Goal: Browse casually: Explore the website without a specific task or goal

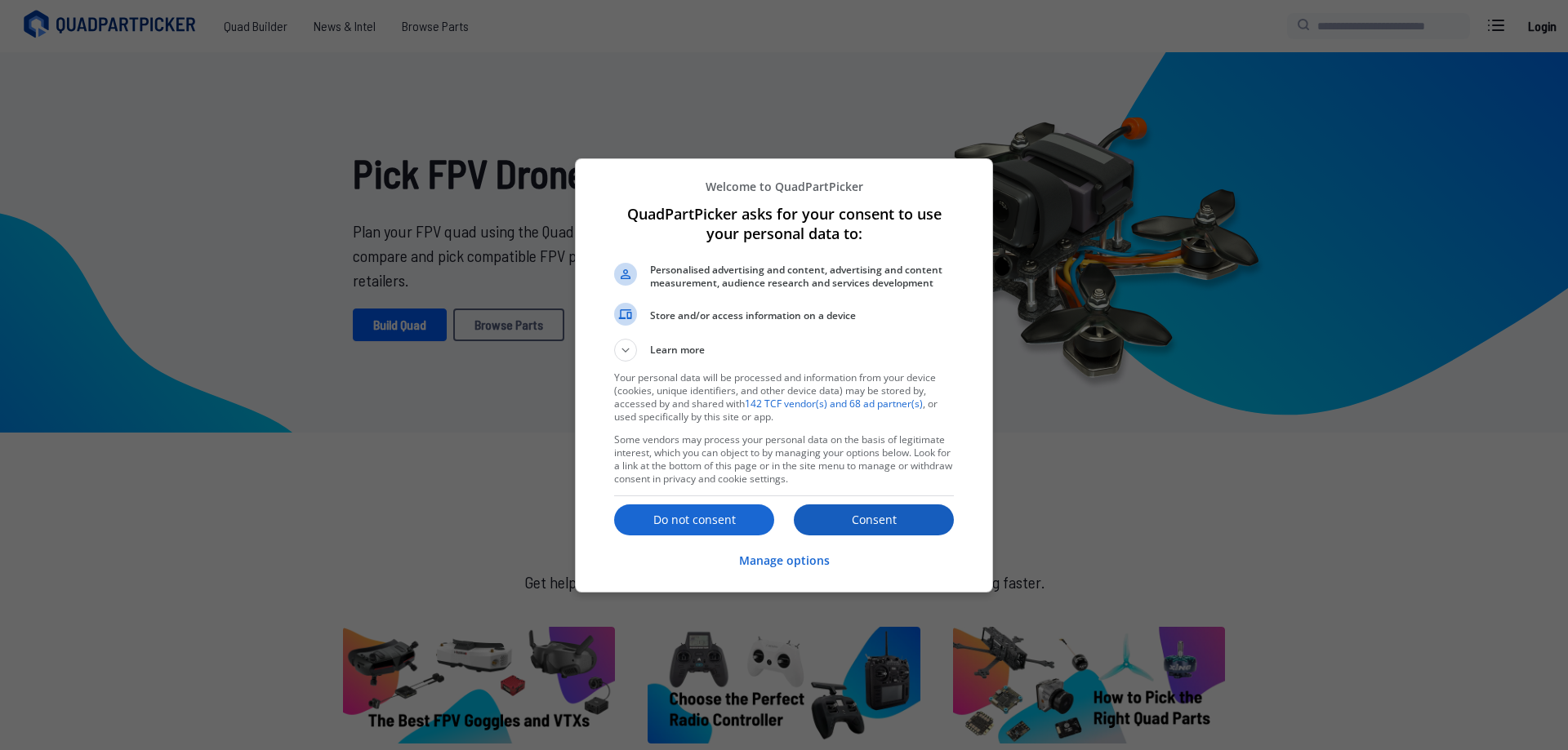
click at [924, 518] on p "Consent" at bounding box center [874, 520] width 160 height 16
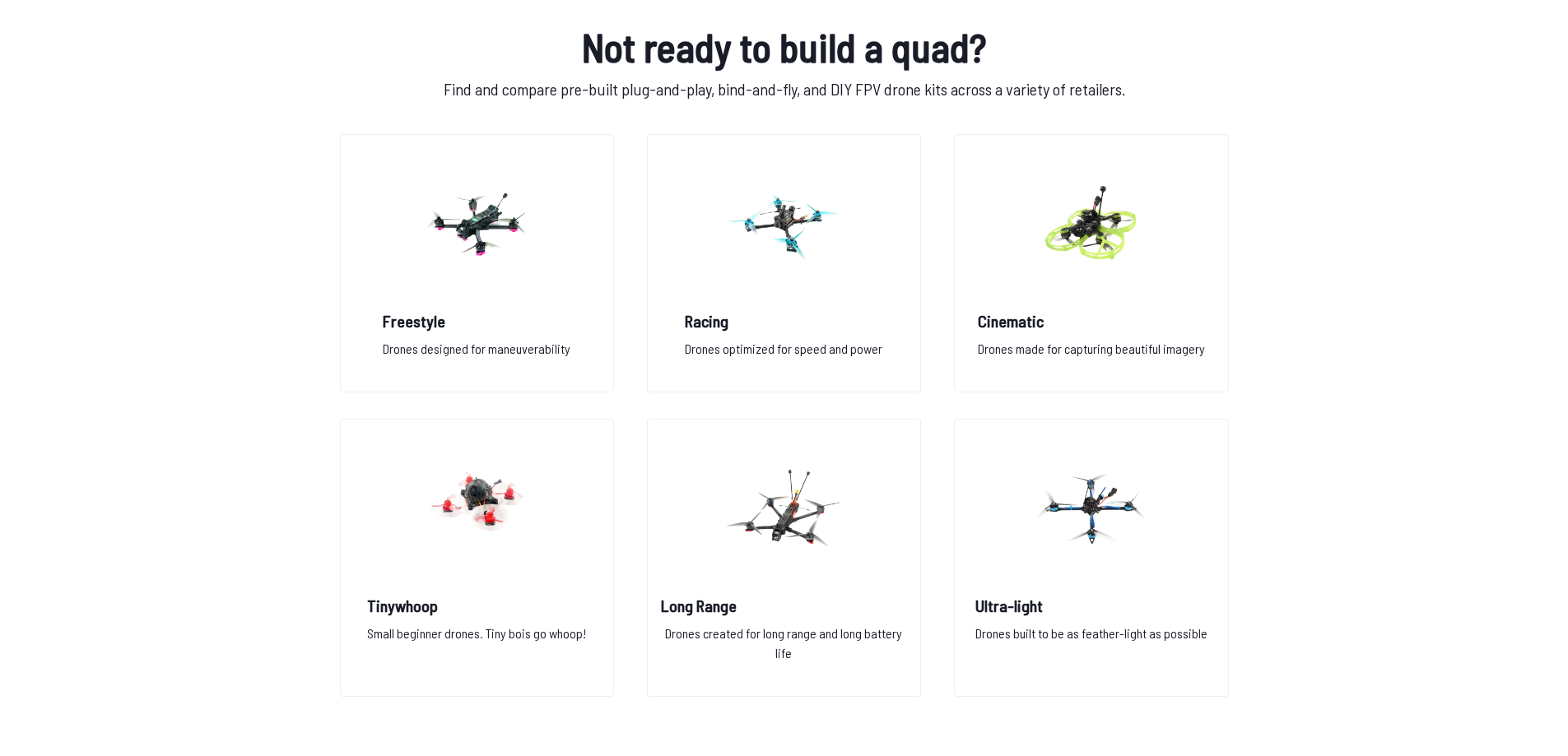
scroll to position [1234, 0]
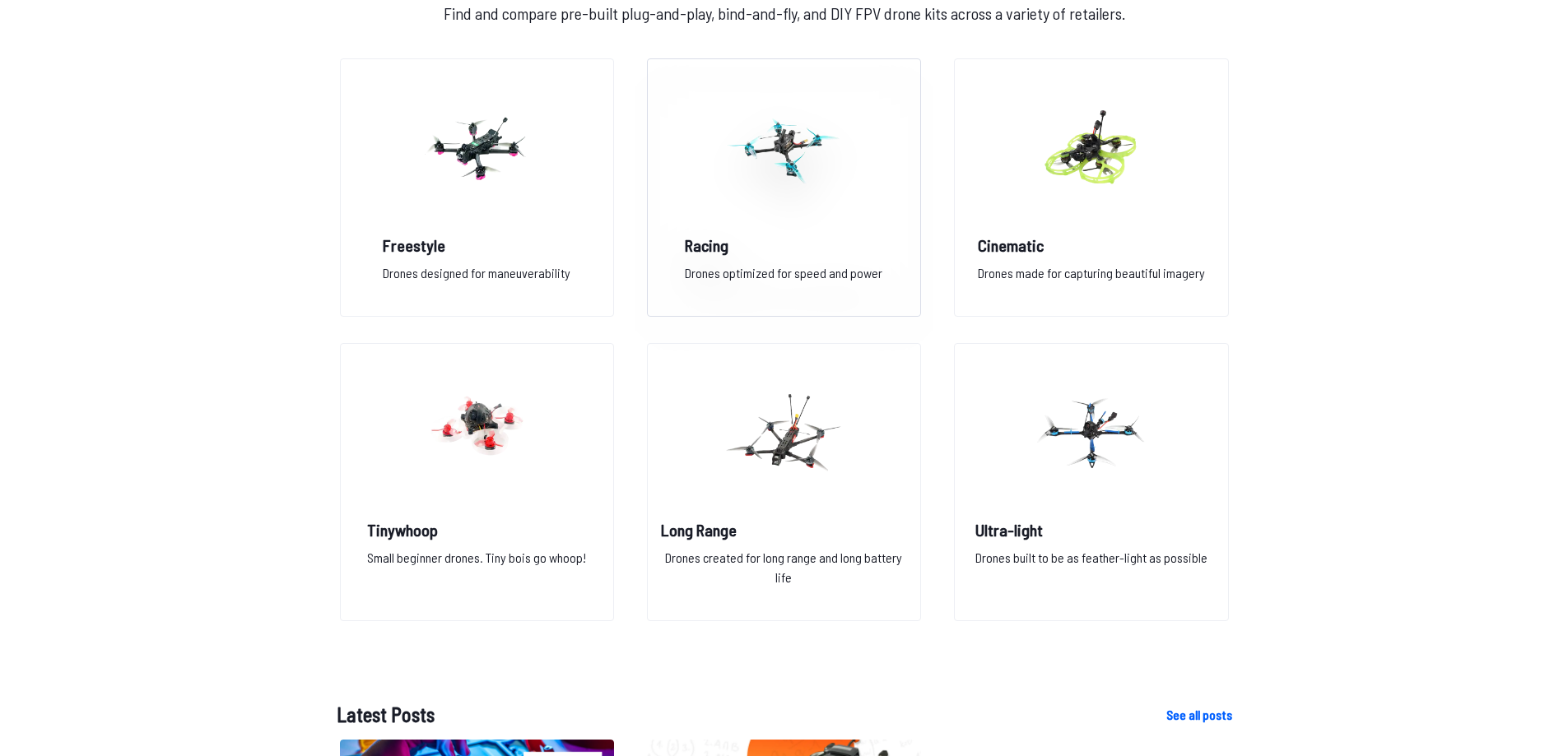
click at [783, 219] on img at bounding box center [784, 148] width 119 height 145
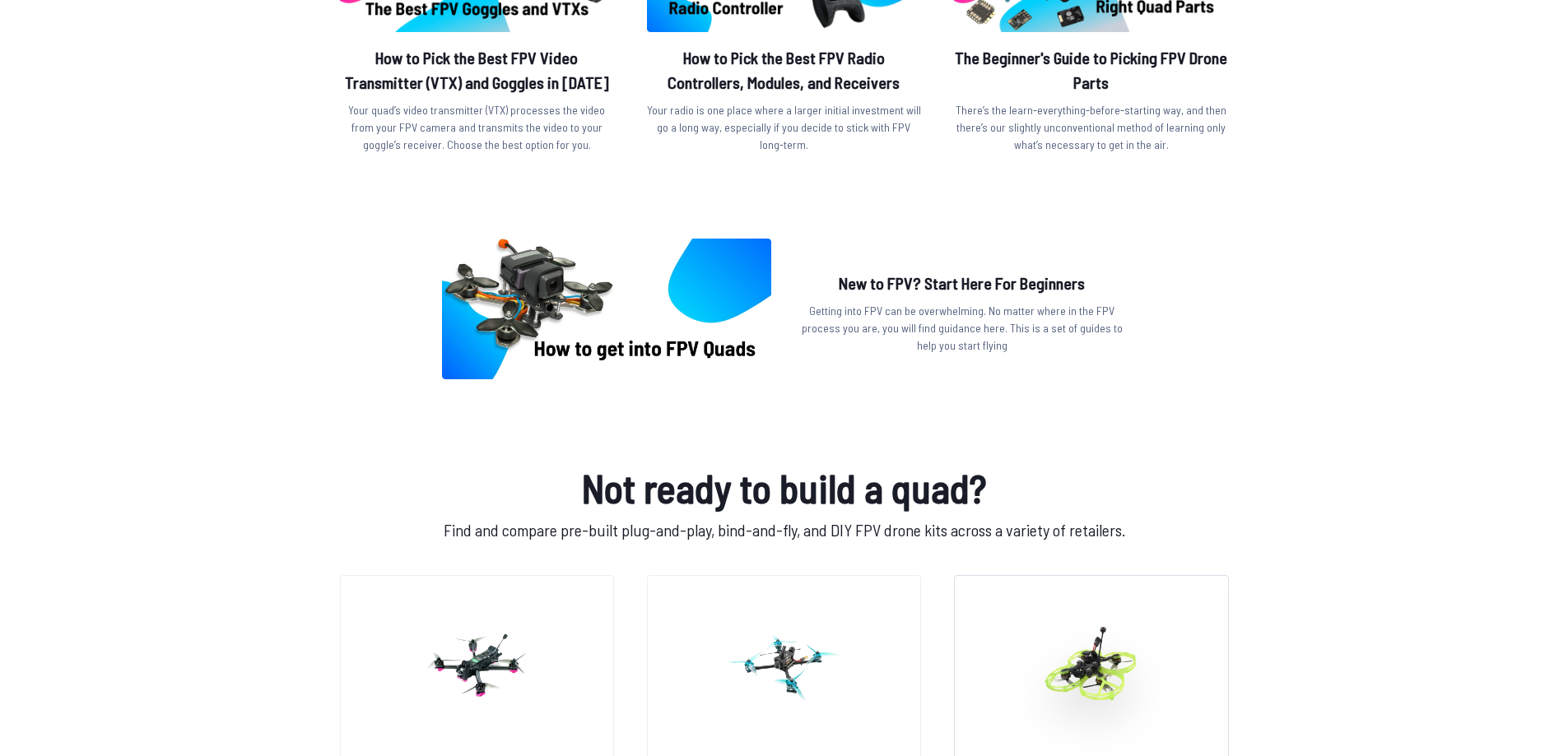
scroll to position [658, 0]
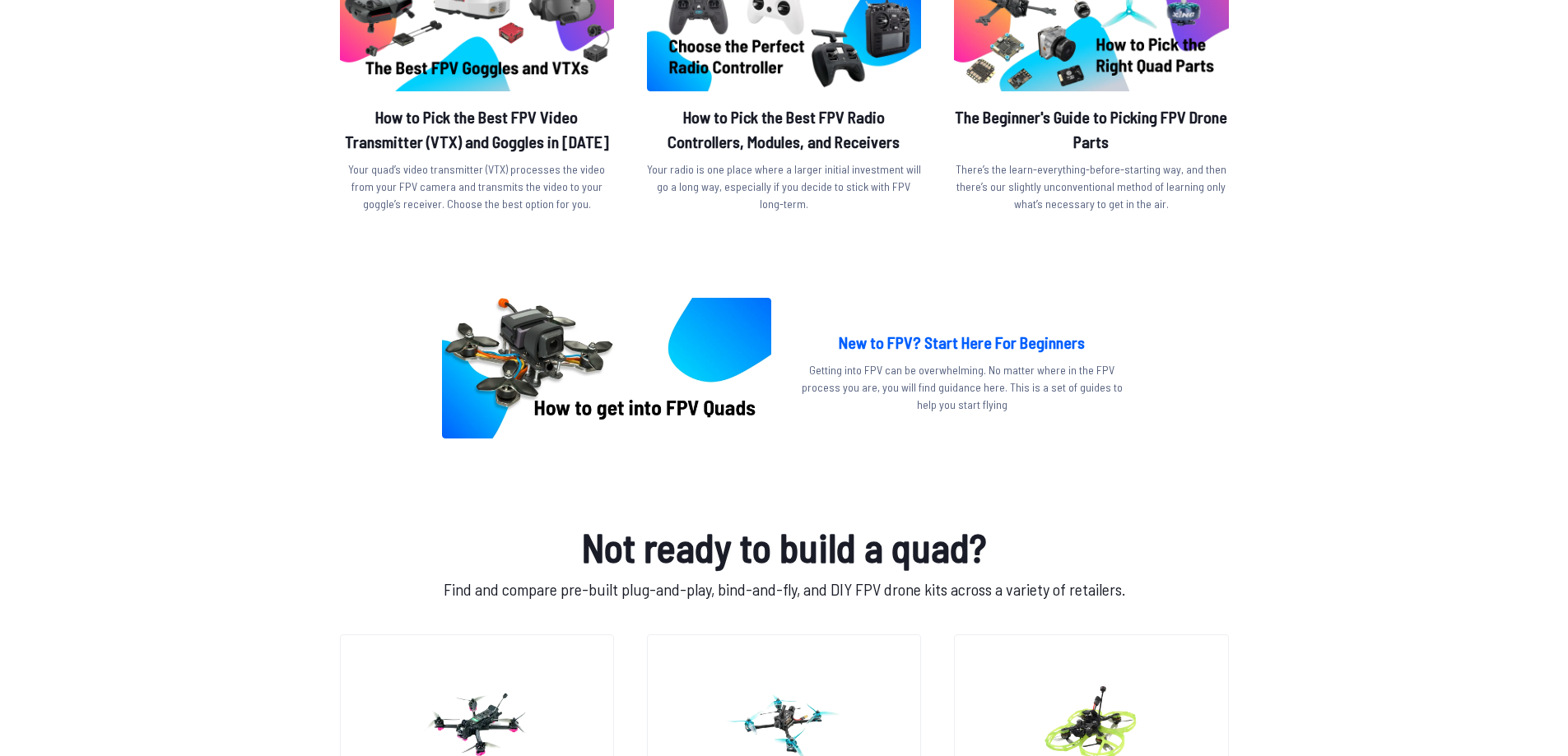
click at [1005, 341] on h2 "New to FPV? Start Here For Beginners" at bounding box center [962, 341] width 329 height 25
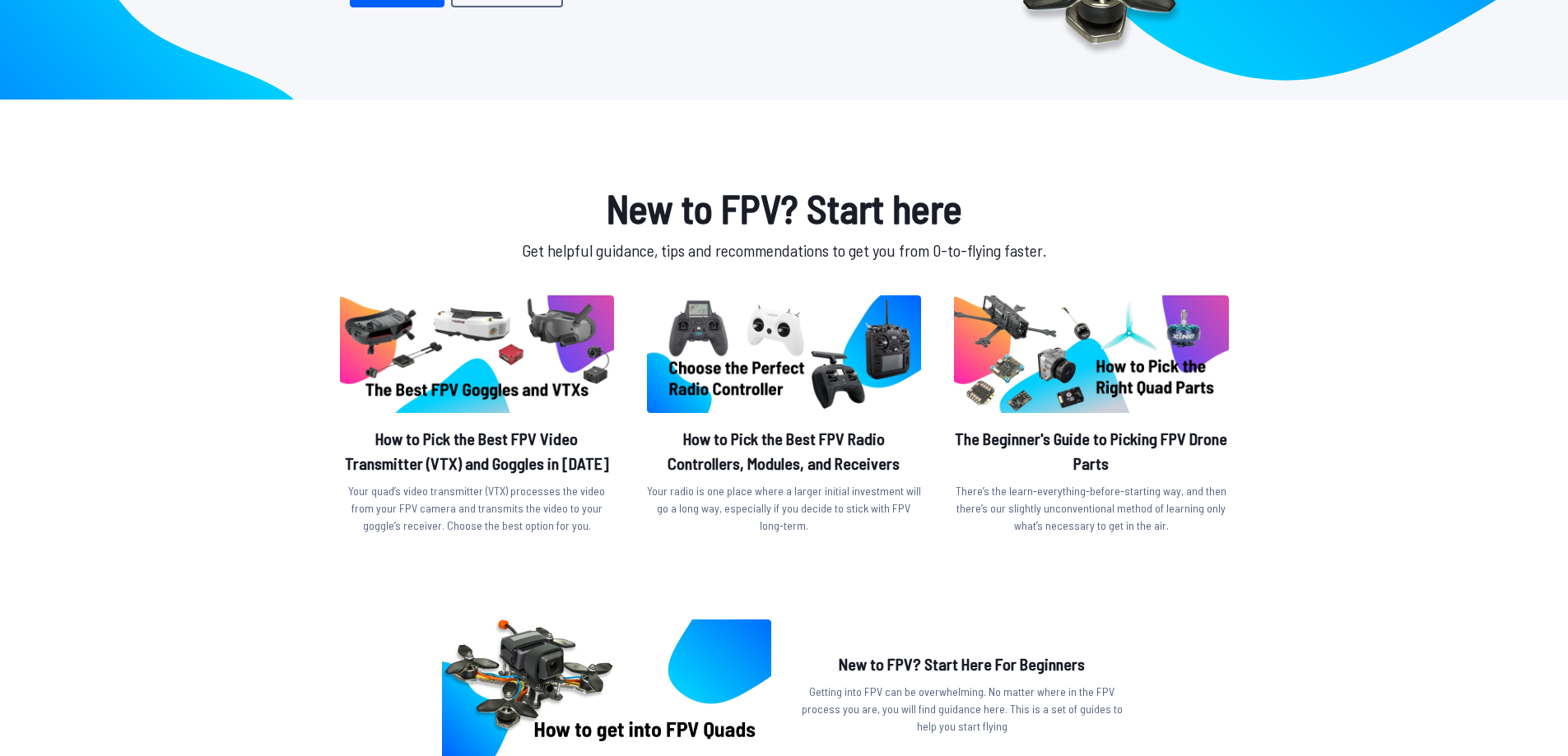
scroll to position [329, 0]
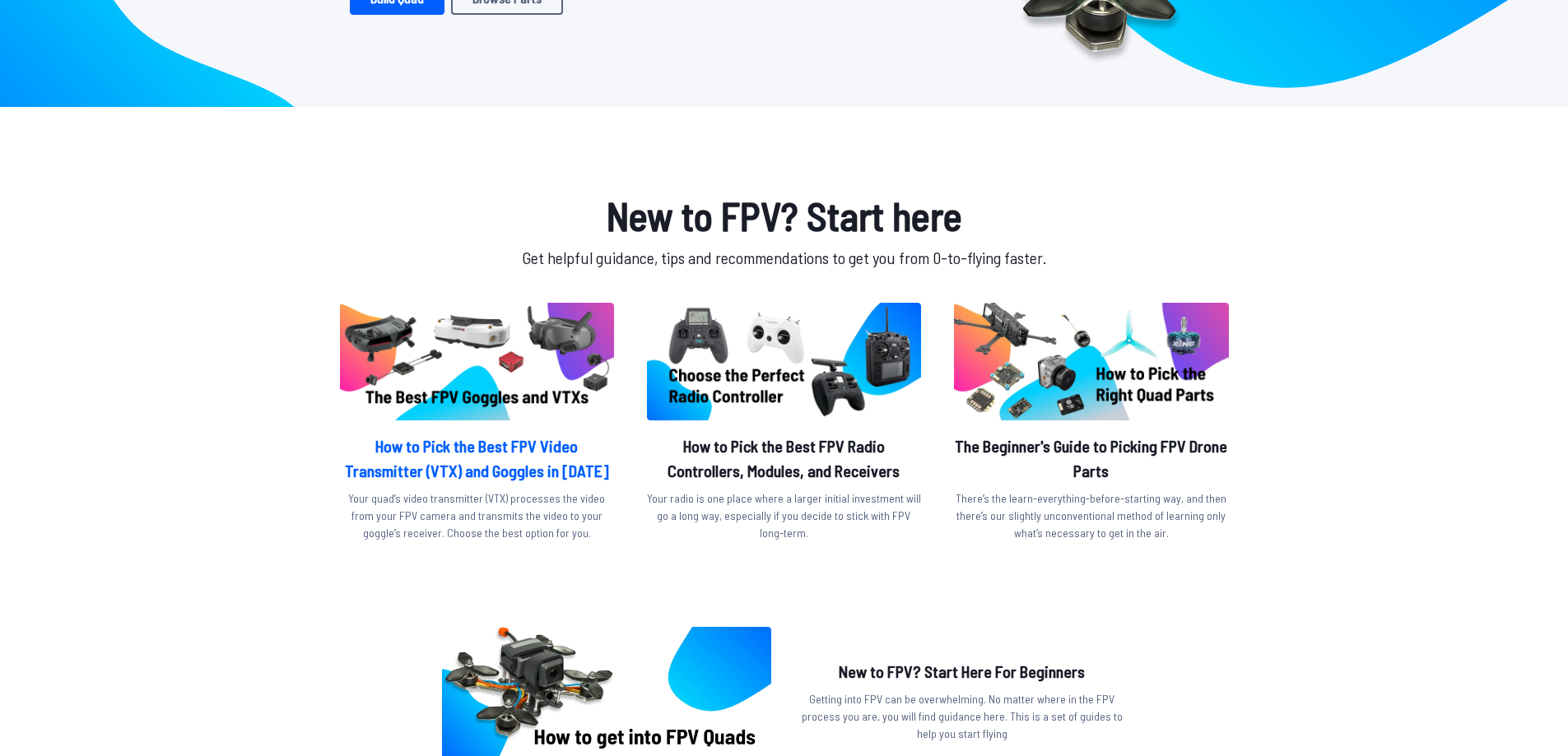
click at [552, 370] on img at bounding box center [477, 362] width 274 height 118
